Goal: Task Accomplishment & Management: Use online tool/utility

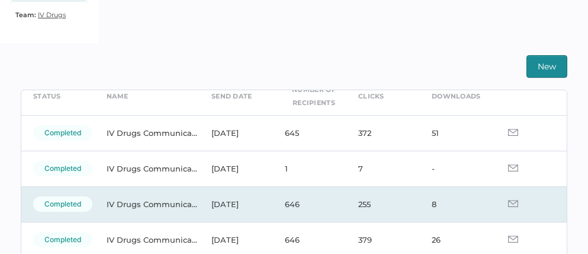
scroll to position [58, 0]
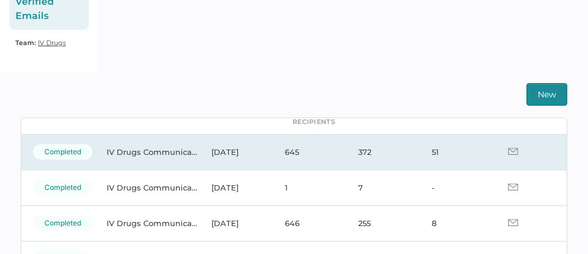
scroll to position [82, 0]
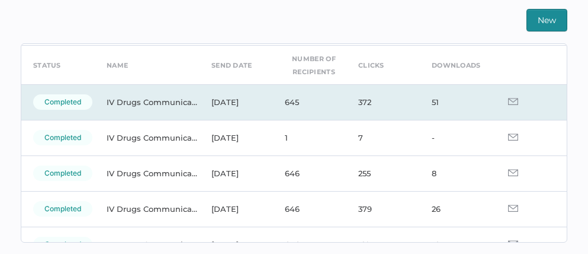
scroll to position [63, 0]
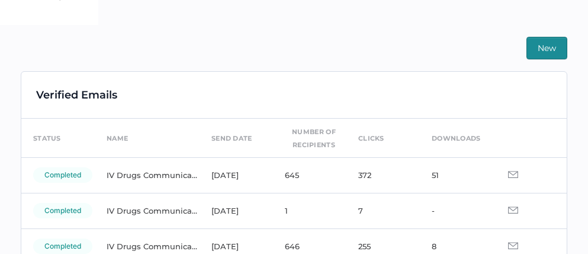
scroll to position [278, 0]
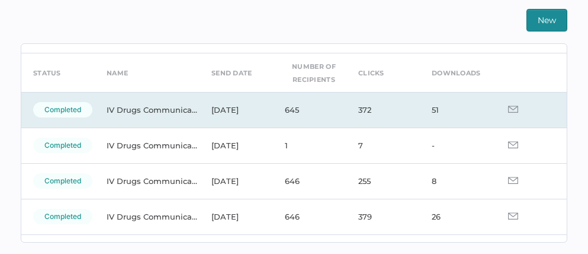
scroll to position [62, 0]
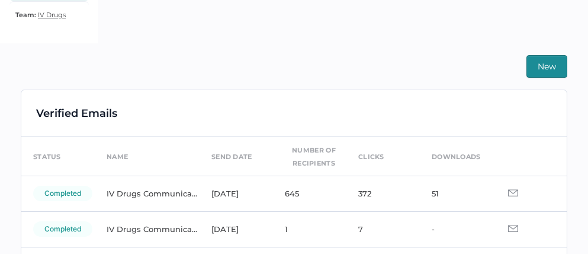
scroll to position [58, 0]
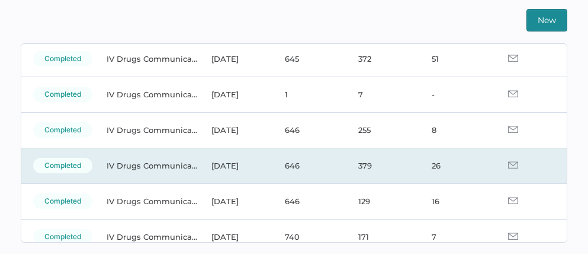
scroll to position [9, 0]
